Goal: Task Accomplishment & Management: Manage account settings

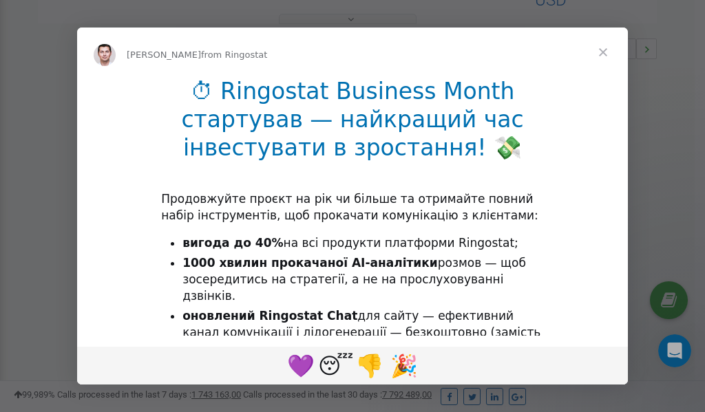
click at [607, 54] on span "Close" at bounding box center [603, 53] width 50 height 50
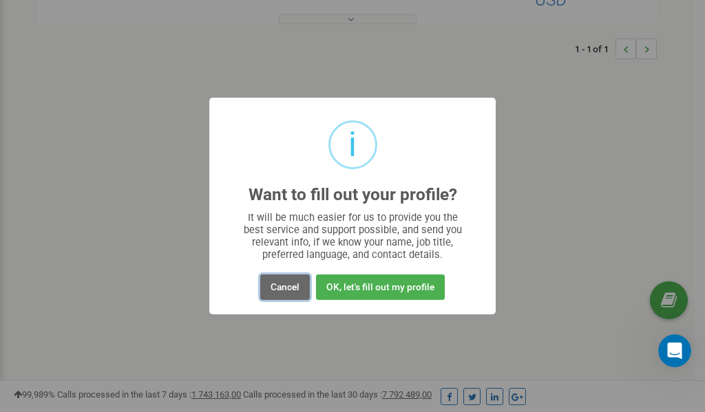
click at [287, 287] on button "Cancel" at bounding box center [285, 287] width 50 height 25
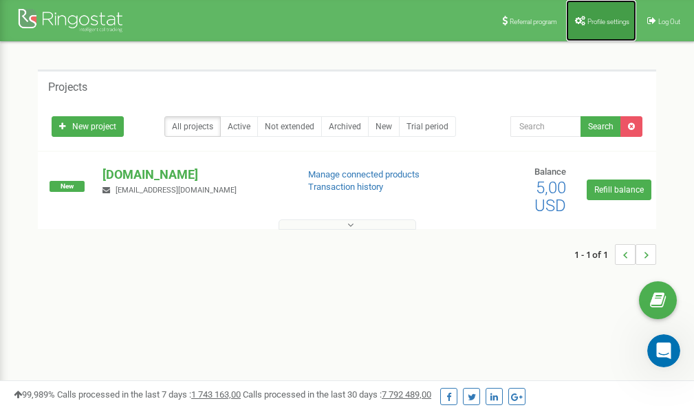
click at [595, 21] on span "Profile settings" at bounding box center [609, 22] width 42 height 8
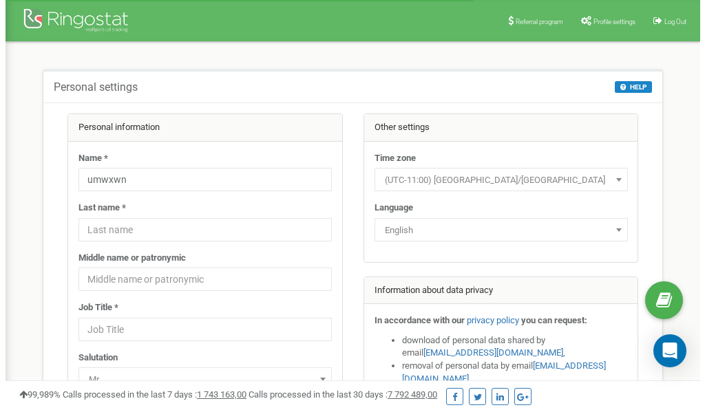
scroll to position [69, 0]
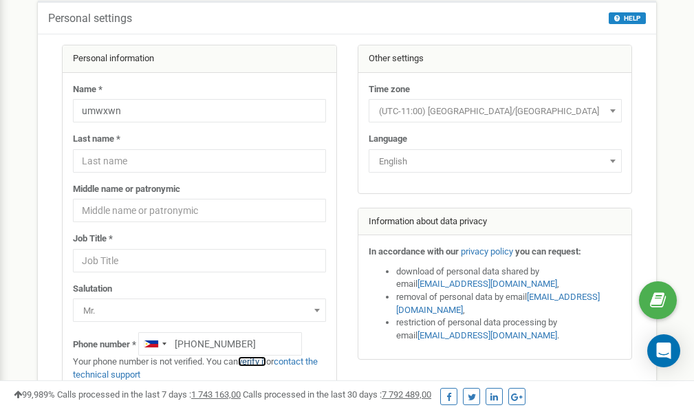
click at [259, 361] on link "verify it" at bounding box center [252, 361] width 28 height 10
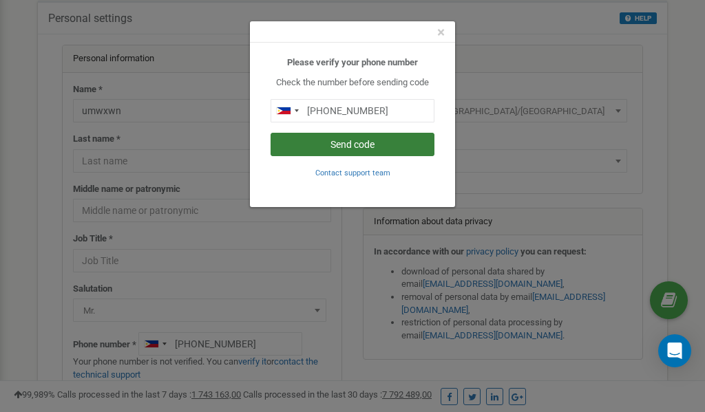
click at [339, 143] on button "Send code" at bounding box center [352, 144] width 164 height 23
